Goal: Find specific page/section: Find specific page/section

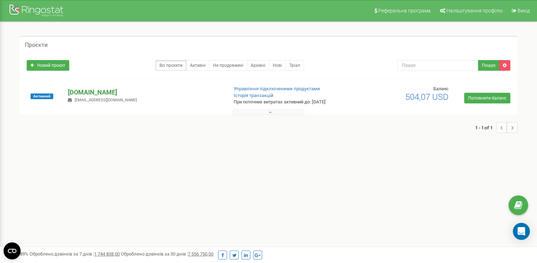
click at [104, 92] on p "[DOMAIN_NAME]" at bounding box center [145, 92] width 154 height 9
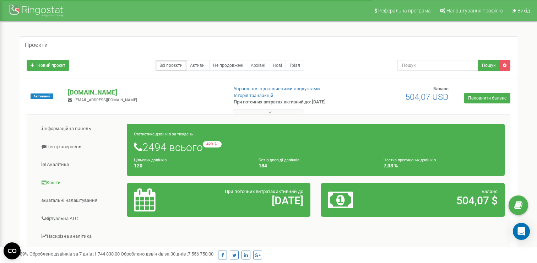
scroll to position [22, 0]
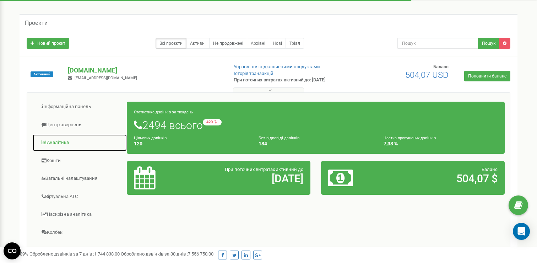
click at [61, 139] on link "Аналiтика" at bounding box center [79, 142] width 95 height 17
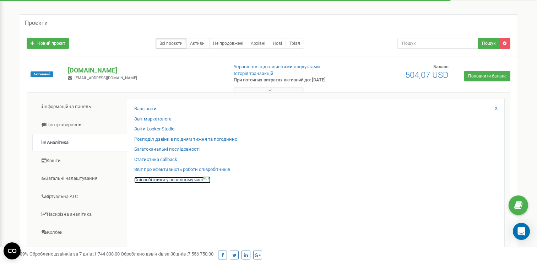
click at [158, 177] on link "Співробітники у реальному часі NEW" at bounding box center [172, 179] width 76 height 7
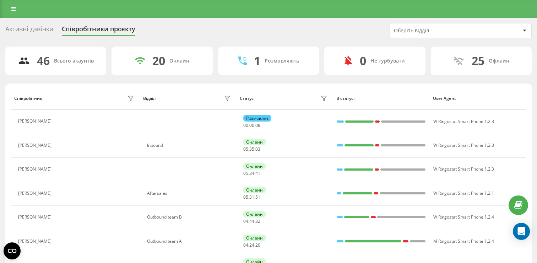
click at [403, 31] on div "Оберіть відділ" at bounding box center [436, 31] width 85 height 6
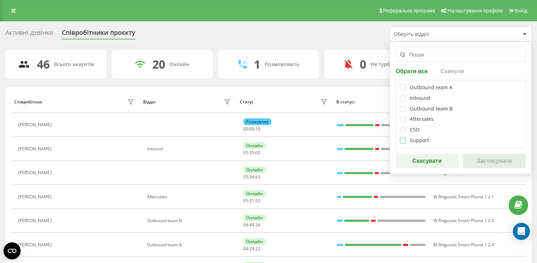
click at [402, 137] on label at bounding box center [403, 137] width 6 height 0
checkbox input "true"
click at [480, 159] on button "Застосувати" at bounding box center [494, 161] width 63 height 14
